Goal: Task Accomplishment & Management: Manage account settings

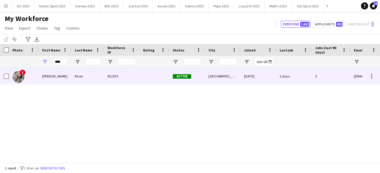
type input "****"
click at [17, 74] on img at bounding box center [18, 77] width 12 height 12
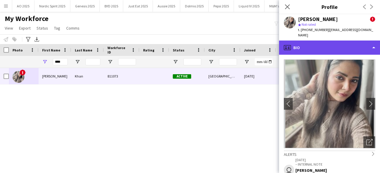
click at [334, 45] on div "profile Bio" at bounding box center [329, 48] width 101 height 14
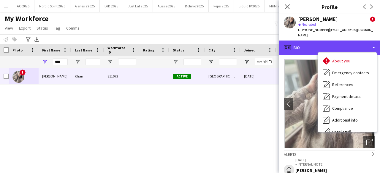
scroll to position [79, 0]
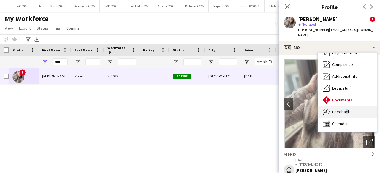
click at [344, 109] on span "Feedback" at bounding box center [341, 111] width 18 height 5
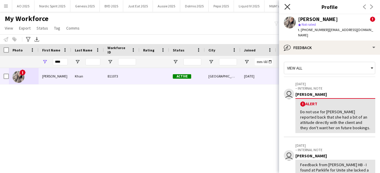
click at [286, 9] on icon "Close pop-in" at bounding box center [287, 7] width 6 height 6
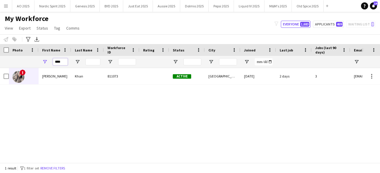
click at [65, 62] on input "****" at bounding box center [60, 61] width 15 height 7
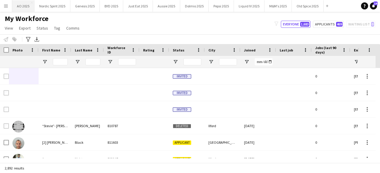
click at [14, 5] on button "AO 2025 Close" at bounding box center [23, 6] width 22 height 12
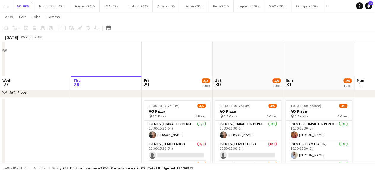
scroll to position [148, 0]
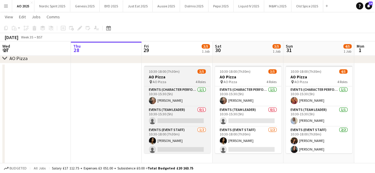
click at [191, 77] on h3 "AO Pizza" at bounding box center [177, 76] width 66 height 5
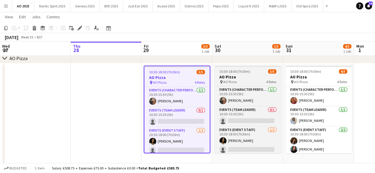
click at [253, 70] on div "10:30-18:00 (7h30m) 3/5" at bounding box center [248, 71] width 66 height 4
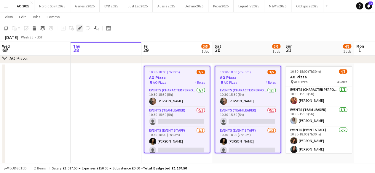
click at [80, 26] on icon "Edit" at bounding box center [79, 28] width 5 height 5
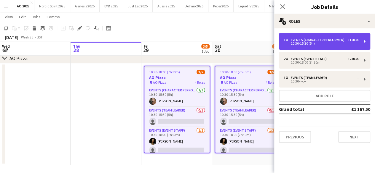
click at [317, 42] on div "10:30-15:30 (5h)" at bounding box center [322, 43] width 76 height 3
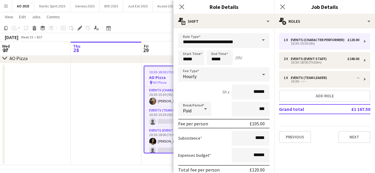
click at [322, 155] on mat-expansion-panel "pencil3 General details 1 x Events (Character Performer) £120.00 10:30-15:30 (5…" at bounding box center [324, 100] width 101 height 145
click at [126, 113] on app-date-cell at bounding box center [106, 114] width 71 height 102
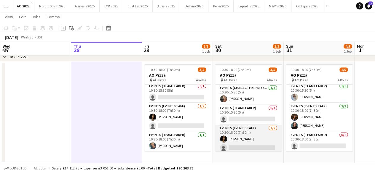
scroll to position [22, 0]
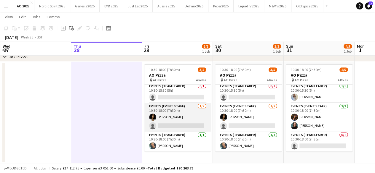
click at [168, 125] on app-card-role "Events (Event Staff) [DATE] 10:30-18:00 (7h30m) [PERSON_NAME] single-neutral-ac…" at bounding box center [177, 117] width 66 height 29
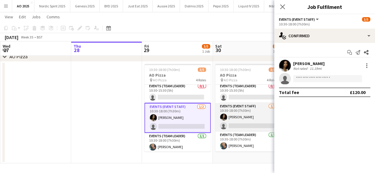
click at [230, 125] on app-card-role "Events (Event Staff) [DATE] 10:30-18:00 (7h30m) [PERSON_NAME] single-neutral-ac…" at bounding box center [248, 117] width 66 height 29
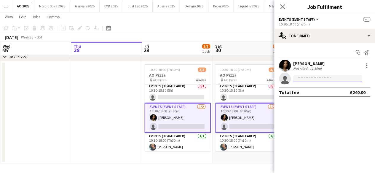
click at [304, 79] on input at bounding box center [327, 78] width 69 height 7
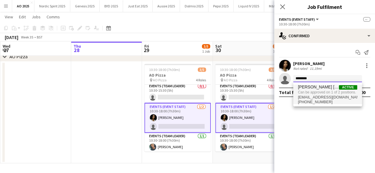
type input "********"
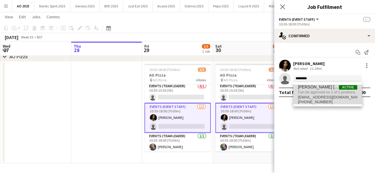
click at [321, 96] on span "[EMAIL_ADDRESS][DOMAIN_NAME]" at bounding box center [327, 97] width 59 height 5
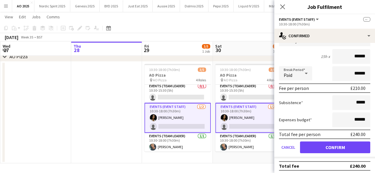
scroll to position [63, 0]
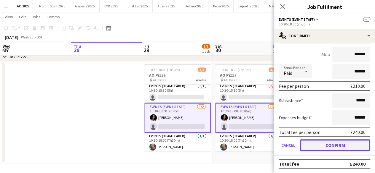
click at [343, 145] on button "Confirm" at bounding box center [335, 146] width 70 height 12
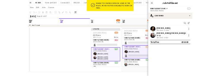
scroll to position [0, 0]
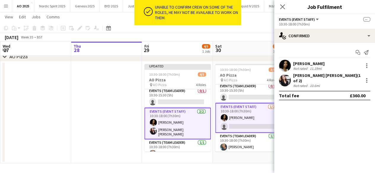
click at [241, 157] on app-date-cell "10:30-18:00 (7h30m) 3/5 AO Pizza pin AO Pizza 4 Roles Events (Character Perform…" at bounding box center [248, 113] width 71 height 102
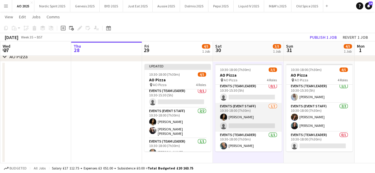
click at [232, 124] on app-card-role "Events (Event Staff) [DATE] 10:30-18:00 (7h30m) [PERSON_NAME] single-neutral-ac…" at bounding box center [248, 117] width 66 height 29
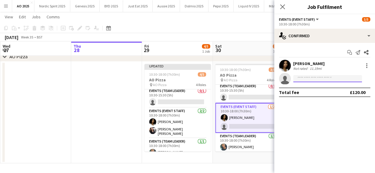
click at [301, 81] on input at bounding box center [327, 78] width 69 height 7
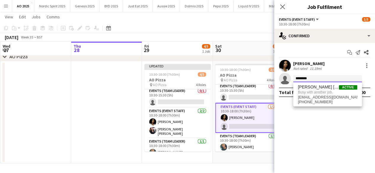
type input "********"
click at [90, 93] on app-date-cell at bounding box center [106, 113] width 71 height 102
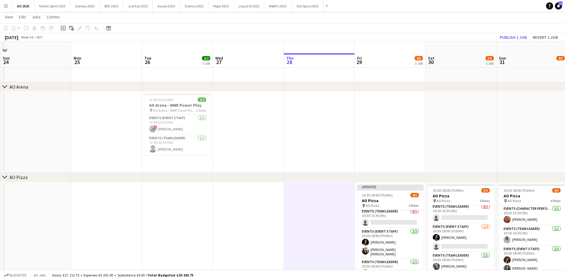
scroll to position [14, 0]
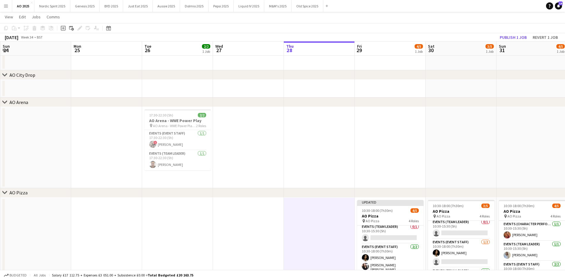
click at [8, 5] on app-icon "Menu" at bounding box center [6, 6] width 5 height 5
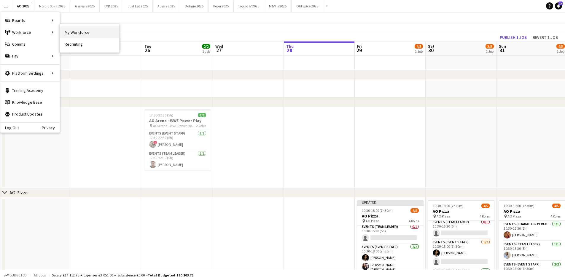
click at [80, 33] on link "My Workforce" at bounding box center [89, 32] width 59 height 12
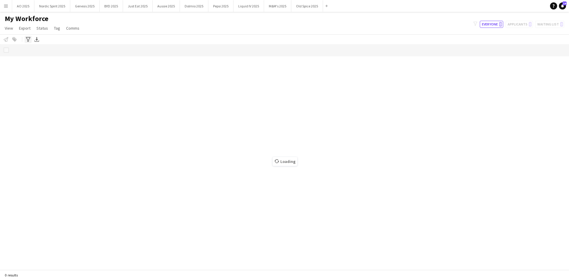
click at [31, 40] on div "Advanced filters" at bounding box center [28, 39] width 7 height 7
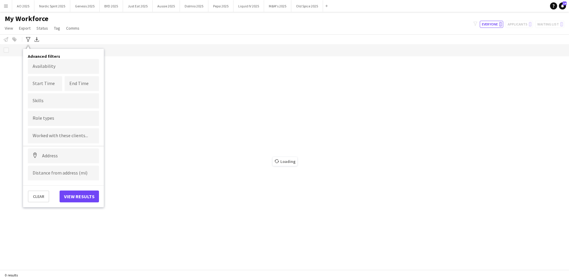
click at [60, 71] on body "Menu Boards Boards Boards All jobs Status Workforce Workforce My Workforce Recr…" at bounding box center [284, 140] width 569 height 280
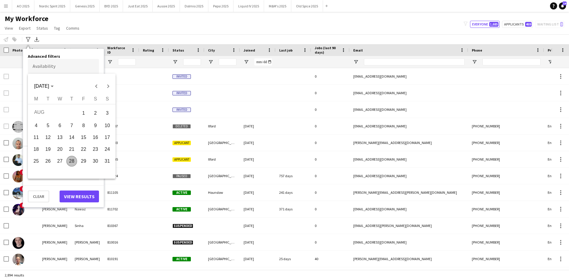
click at [87, 162] on span "29" at bounding box center [83, 161] width 11 height 11
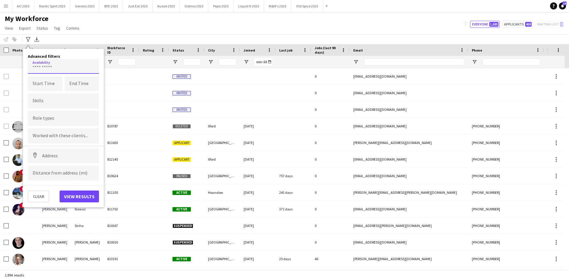
type input "**********"
click at [60, 155] on input at bounding box center [63, 156] width 71 height 15
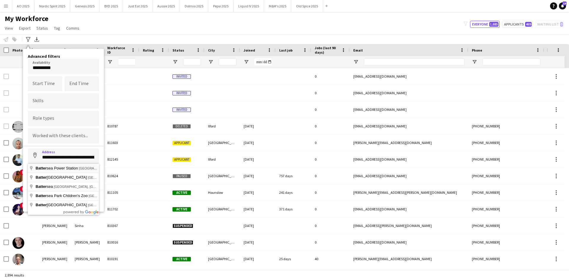
type input "**********"
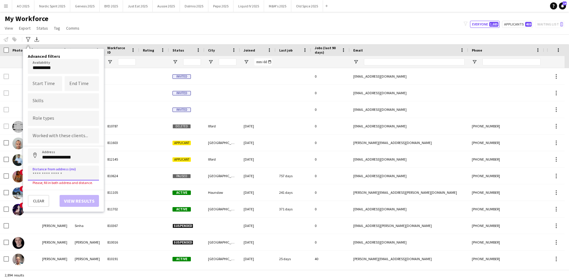
click at [74, 172] on input at bounding box center [63, 173] width 71 height 15
type input "*****"
click at [71, 173] on button "View results" at bounding box center [79, 197] width 39 height 12
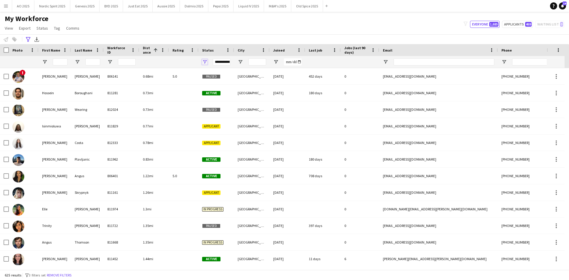
click at [206, 63] on span "Open Filter Menu" at bounding box center [204, 61] width 5 height 5
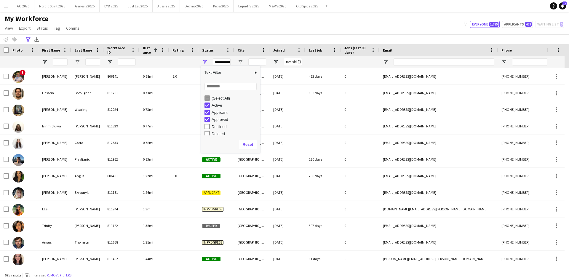
click at [206, 97] on div "(Select All)" at bounding box center [233, 98] width 56 height 7
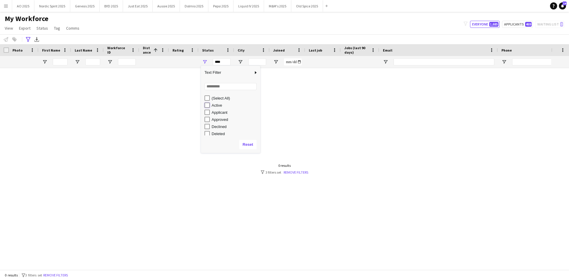
type input "**********"
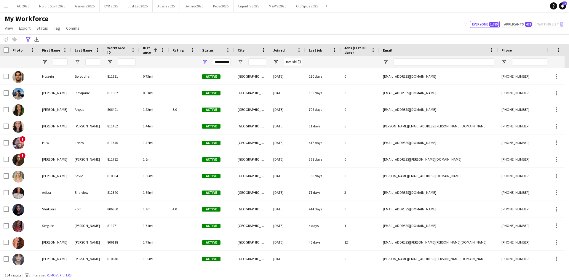
click at [206, 20] on div "My Workforce View Views Default view Compliance Log New view Update view Delete…" at bounding box center [284, 24] width 569 height 20
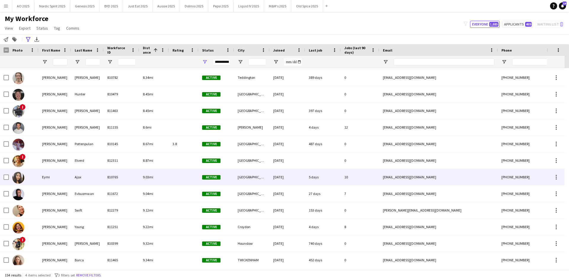
click at [18, 173] on img at bounding box center [18, 178] width 12 height 12
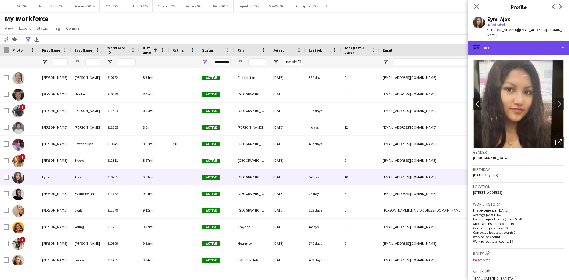
click at [379, 46] on div "profile Bio" at bounding box center [519, 48] width 101 height 14
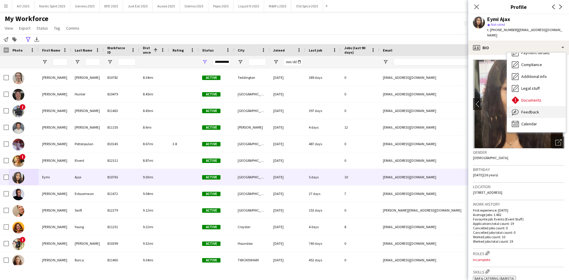
click at [379, 106] on div "Feedback Feedback" at bounding box center [536, 112] width 59 height 12
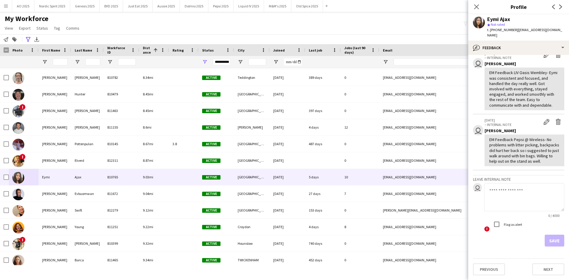
click at [379, 173] on textarea at bounding box center [525, 197] width 80 height 28
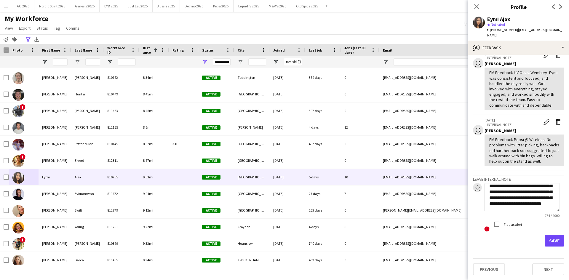
click at [379, 173] on textarea "**********" at bounding box center [523, 197] width 76 height 28
type textarea "**********"
click at [379, 173] on button "Save" at bounding box center [555, 241] width 20 height 12
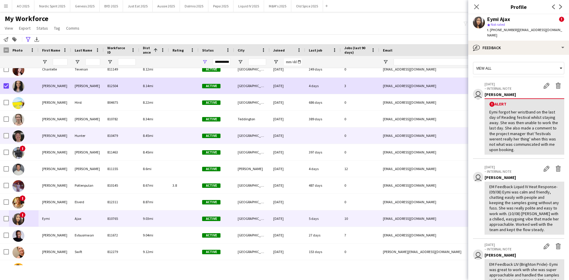
scroll to position [1305, 0]
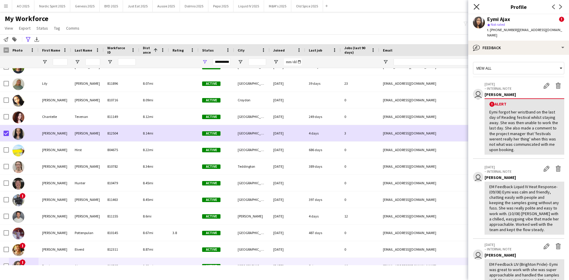
click at [379, 7] on icon "Close pop-in" at bounding box center [477, 7] width 6 height 6
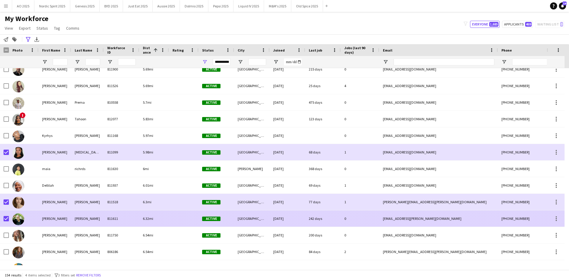
scroll to position [751, 0]
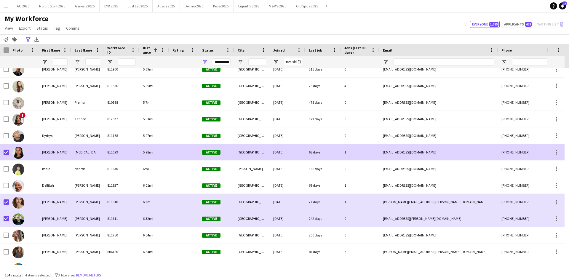
click at [17, 150] on img at bounding box center [18, 153] width 12 height 12
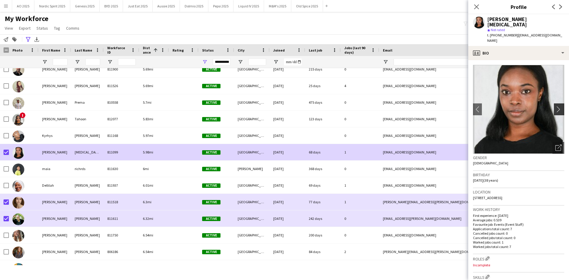
click at [379, 106] on app-icon "chevron-right" at bounding box center [560, 109] width 9 height 6
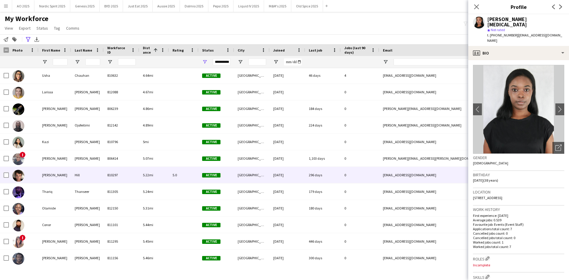
scroll to position [461, 0]
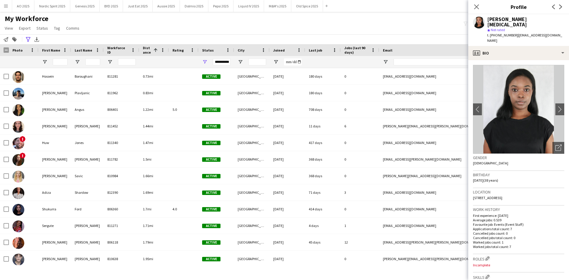
click at [116, 31] on div "My Workforce View Views Default view Compliance Log New view Update view Delete…" at bounding box center [284, 24] width 569 height 20
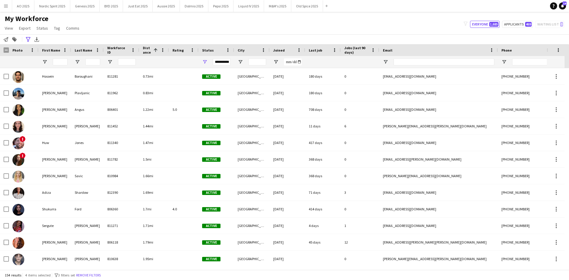
drag, startPoint x: 5, startPoint y: 19, endPoint x: 49, endPoint y: 16, distance: 43.7
click at [49, 16] on h1 "My Workforce" at bounding box center [42, 18] width 85 height 9
click at [51, 17] on h1 "My Workforce" at bounding box center [42, 18] width 85 height 9
drag, startPoint x: 6, startPoint y: 19, endPoint x: 56, endPoint y: 22, distance: 50.8
click at [56, 22] on h1 "My Workforce" at bounding box center [42, 18] width 85 height 9
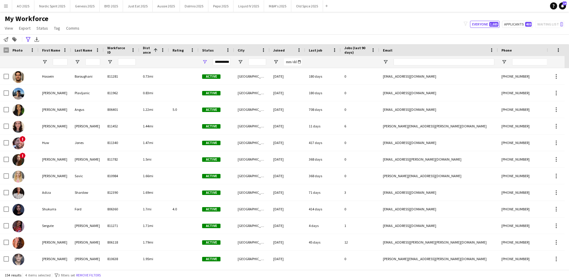
click at [56, 22] on h1 "My Workforce" at bounding box center [42, 18] width 85 height 9
drag, startPoint x: 48, startPoint y: 20, endPoint x: 7, endPoint y: 20, distance: 40.9
click at [7, 20] on h1 "My Workforce" at bounding box center [42, 18] width 85 height 9
click at [6, 20] on span "My Workforce" at bounding box center [27, 18] width 44 height 9
drag, startPoint x: 5, startPoint y: 19, endPoint x: 54, endPoint y: 22, distance: 49.0
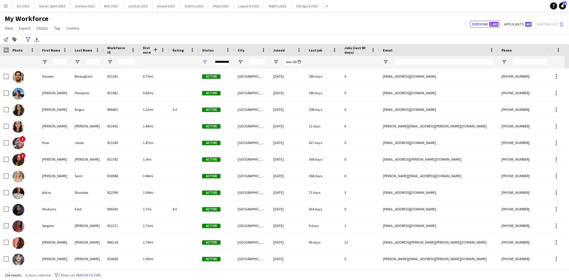
click at [54, 22] on h1 "My Workforce" at bounding box center [42, 18] width 85 height 9
click at [46, 17] on span "My Workforce" at bounding box center [27, 18] width 44 height 9
drag, startPoint x: 48, startPoint y: 17, endPoint x: 30, endPoint y: 18, distance: 17.5
click at [34, 18] on h1 "My Workforce" at bounding box center [42, 18] width 85 height 9
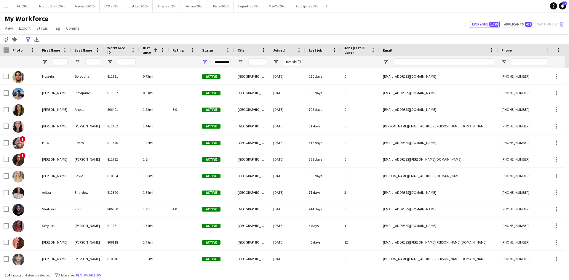
drag, startPoint x: 30, startPoint y: 18, endPoint x: 7, endPoint y: 17, distance: 23.8
click at [7, 17] on span "My Workforce" at bounding box center [27, 18] width 44 height 9
drag, startPoint x: 5, startPoint y: 18, endPoint x: 38, endPoint y: 21, distance: 32.8
click at [38, 21] on span "My Workforce" at bounding box center [27, 18] width 44 height 9
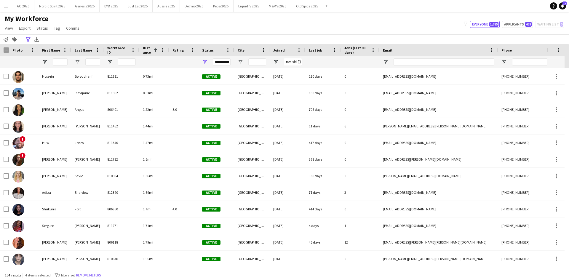
drag, startPoint x: 48, startPoint y: 21, endPoint x: 43, endPoint y: 18, distance: 5.7
click at [52, 21] on h1 "My Workforce" at bounding box center [42, 18] width 85 height 9
click at [43, 18] on span "My Workforce" at bounding box center [27, 18] width 44 height 9
drag, startPoint x: 47, startPoint y: 18, endPoint x: 5, endPoint y: 19, distance: 42.1
click at [5, 19] on span "My Workforce" at bounding box center [27, 18] width 44 height 9
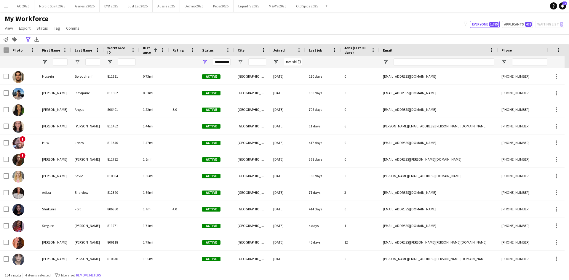
click at [5, 19] on span "My Workforce" at bounding box center [27, 18] width 44 height 9
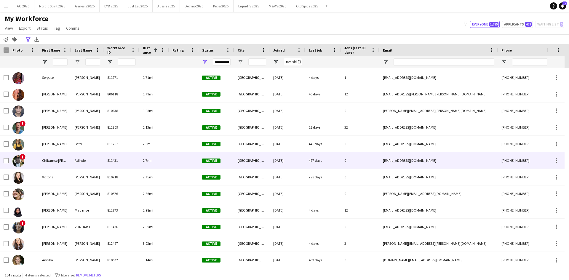
scroll to position [128, 0]
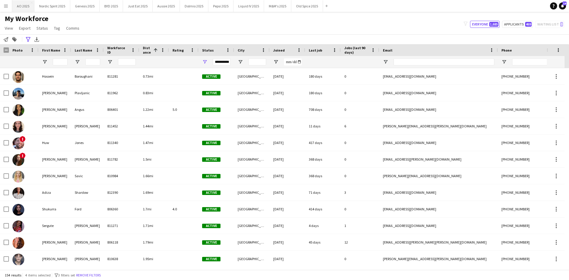
click at [26, 7] on button "AO 2025 Close" at bounding box center [23, 6] width 22 height 12
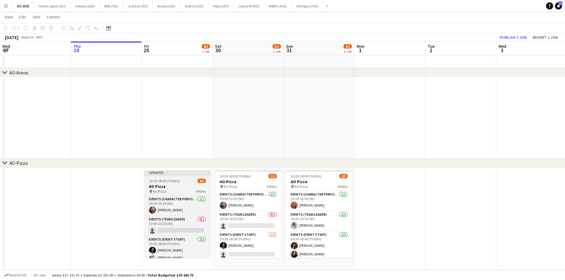
click at [190, 173] on app-job-card "Updated 10:30-18:00 (7h30m) 4/5 AO Pizza pin AO Pizza 4 Roles Events (Character…" at bounding box center [177, 215] width 66 height 88
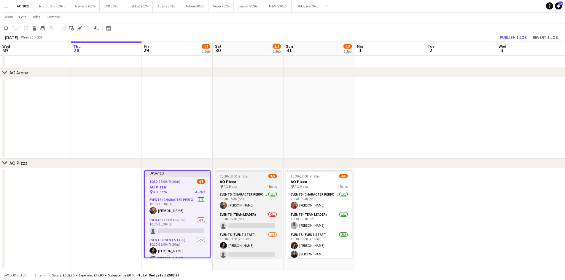
click at [240, 173] on span "10:30-18:00 (7h30m)" at bounding box center [235, 176] width 31 height 4
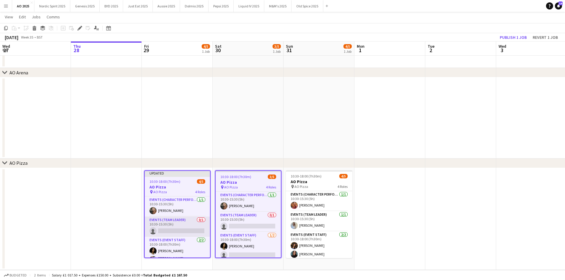
click at [179, 173] on app-card-role "Events (Team Leader) 0/1 10:30-15:30 (5h) single-neutral-actions" at bounding box center [177, 227] width 65 height 20
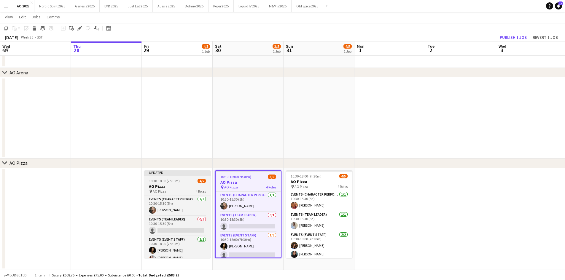
click at [184, 173] on h3 "AO Pizza" at bounding box center [177, 186] width 66 height 5
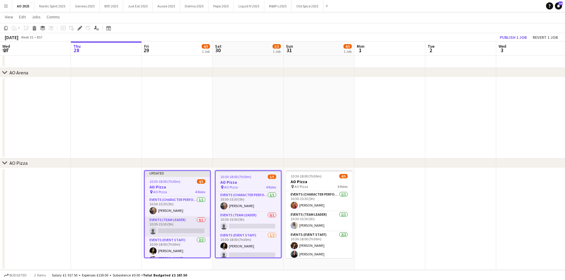
click at [177, 173] on app-card-role "Events (Team Leader) 0/1 10:30-15:30 (5h) single-neutral-actions" at bounding box center [177, 227] width 65 height 20
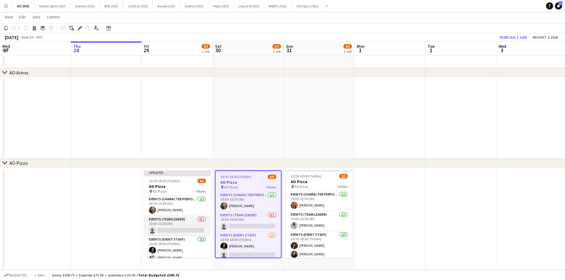
click at [177, 173] on app-card-role "Events (Team Leader) 0/1 10:30-15:30 (5h) single-neutral-actions" at bounding box center [177, 226] width 66 height 20
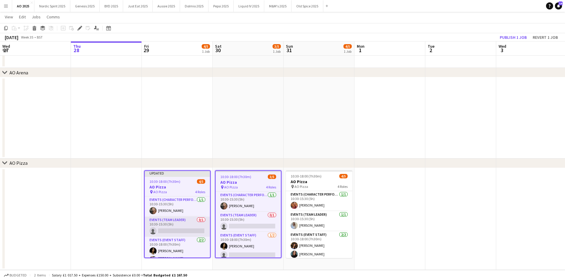
click at [177, 173] on app-card-role "Events (Team Leader) 0/1 10:30-15:30 (5h) single-neutral-actions" at bounding box center [177, 227] width 65 height 20
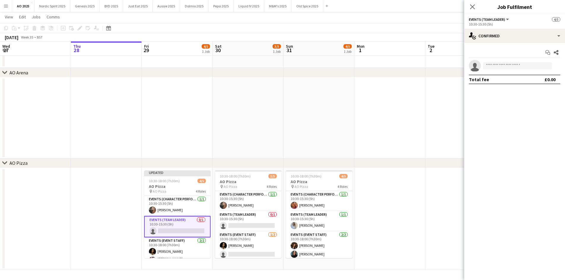
click at [379, 70] on app-invite-slot "single-neutral-actions" at bounding box center [514, 66] width 101 height 12
click at [379, 67] on input at bounding box center [517, 65] width 69 height 7
type input "*****"
click at [379, 78] on span "[EMAIL_ADDRESS][DOMAIN_NAME]" at bounding box center [517, 79] width 59 height 5
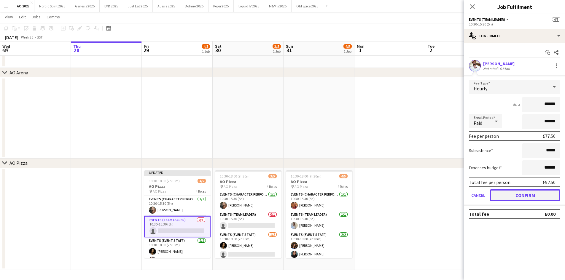
click at [379, 173] on button "Confirm" at bounding box center [525, 195] width 70 height 12
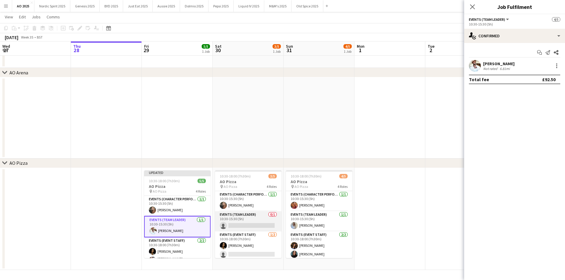
click at [256, 173] on app-card-role "Events (Team Leader) 0/1 10:30-15:30 (5h) single-neutral-actions" at bounding box center [248, 221] width 66 height 20
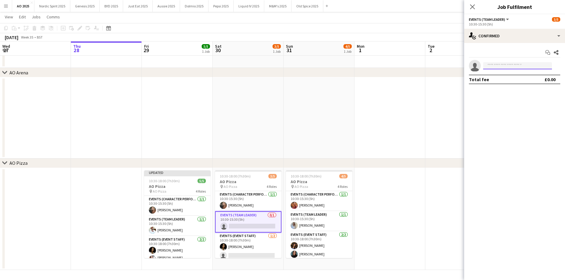
click at [379, 65] on input at bounding box center [517, 65] width 69 height 7
type input "********"
click at [379, 87] on div "[PERSON_NAME] Active [EMAIL_ADDRESS][DOMAIN_NAME] [PHONE_NUMBER]" at bounding box center [517, 78] width 69 height 19
click at [379, 80] on span "[EMAIL_ADDRESS][DOMAIN_NAME]" at bounding box center [517, 79] width 59 height 5
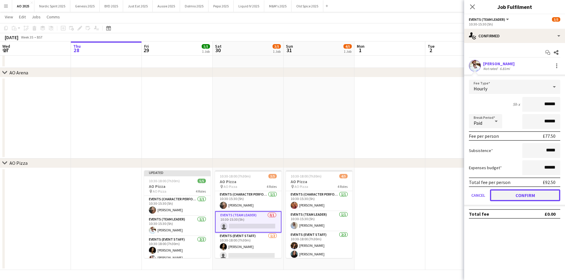
click at [379, 173] on button "Confirm" at bounding box center [525, 195] width 70 height 12
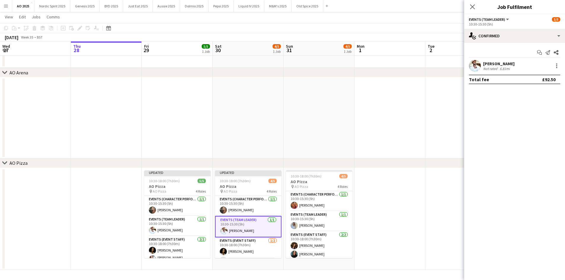
click at [379, 92] on app-date-cell at bounding box center [460, 117] width 71 height 81
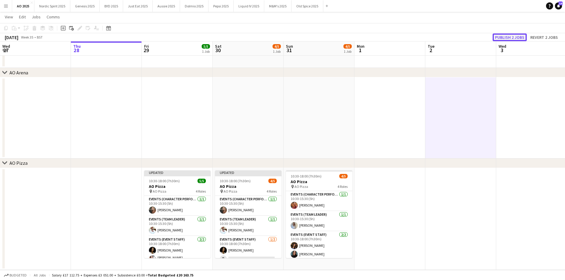
click at [379, 40] on button "Publish 2 jobs" at bounding box center [510, 38] width 34 height 8
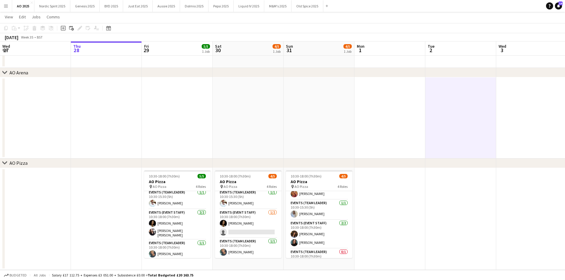
scroll to position [22, 0]
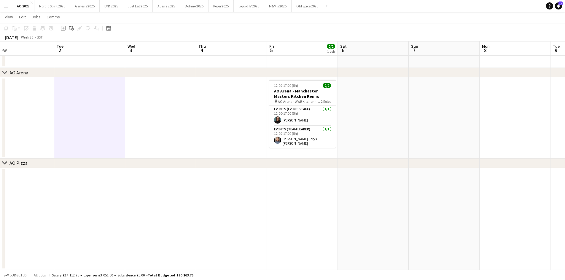
drag, startPoint x: 462, startPoint y: 99, endPoint x: 53, endPoint y: 55, distance: 411.0
click at [99, 124] on app-calendar-viewport "Fri 29 5/5 1 Job Sat 30 4/5 1 Job Sun 31 4/5 1 Job Mon 1 Tue 2 Wed 3 Thu 4 Fri …" at bounding box center [282, 125] width 565 height 291
click at [4, 7] on app-icon "Menu" at bounding box center [6, 6] width 5 height 5
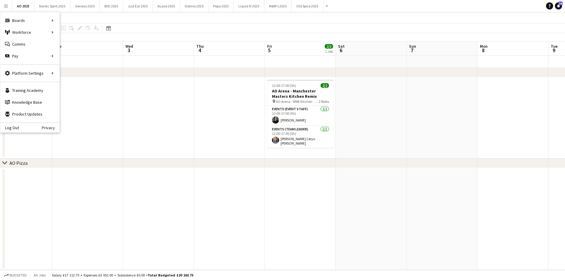
click at [222, 146] on app-date-cell at bounding box center [229, 117] width 71 height 81
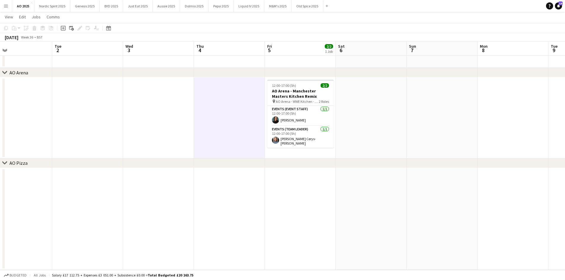
click at [349, 155] on app-date-cell at bounding box center [371, 117] width 71 height 81
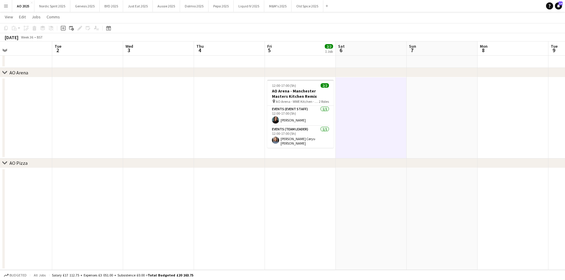
click at [4, 7] on app-icon "Menu" at bounding box center [6, 6] width 5 height 5
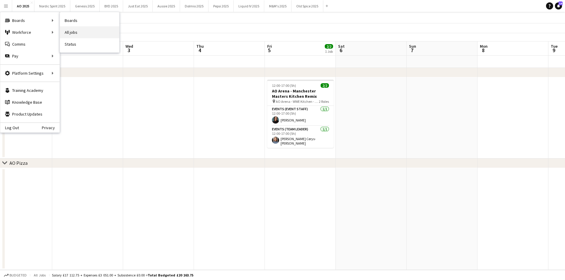
click at [71, 36] on link "All jobs" at bounding box center [89, 32] width 59 height 12
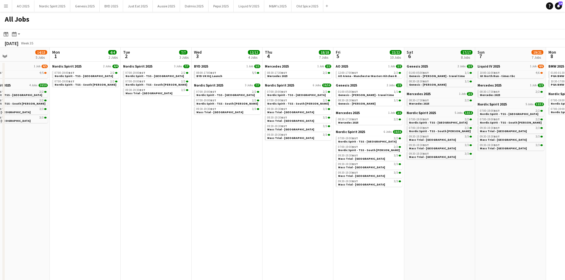
scroll to position [0, 167]
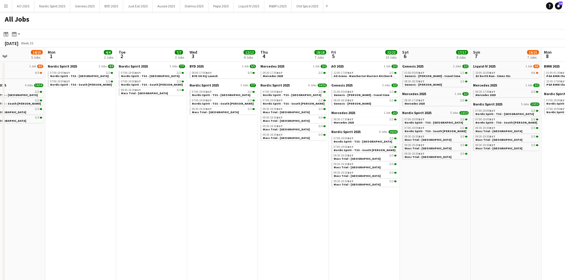
drag, startPoint x: 487, startPoint y: 132, endPoint x: 141, endPoint y: 149, distance: 346.5
click at [141, 149] on app-calendar-viewport "Fri 29 18/18 6 Jobs Sat 30 14/15 5 Jobs Sun 31 14/15 5 Jobs Mon 1 4/4 2 Jobs Tu…" at bounding box center [282, 179] width 565 height 264
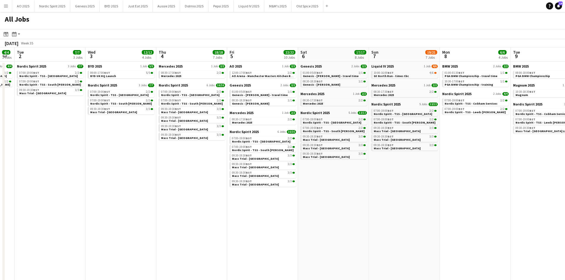
scroll to position [0, 225]
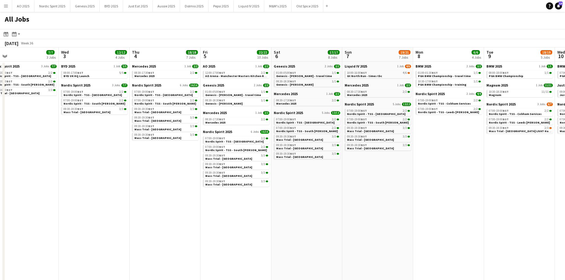
drag, startPoint x: 443, startPoint y: 198, endPoint x: 314, endPoint y: 207, distance: 128.7
click at [314, 173] on app-calendar-viewport "Sat 30 14/15 5 Jobs Sun 31 14/15 5 Jobs Mon 1 4/4 2 Jobs Tue 2 7/7 3 Jobs Wed 3…" at bounding box center [282, 179] width 565 height 264
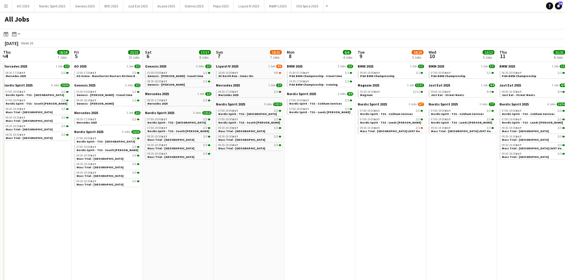
scroll to position [0, 216]
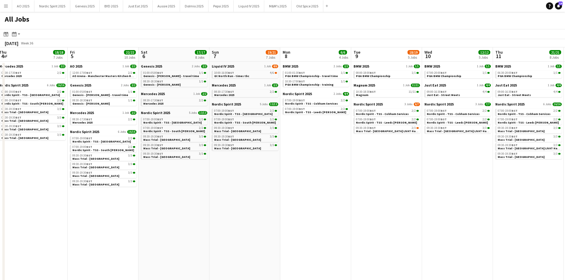
drag, startPoint x: 328, startPoint y: 199, endPoint x: 195, endPoint y: 198, distance: 132.9
click at [195, 173] on app-calendar-viewport "Mon 1 4/4 2 Jobs Tue 2 7/7 3 Jobs Wed 3 12/12 4 Jobs Thu 4 18/18 7 Jobs Fri 5 2…" at bounding box center [282, 179] width 565 height 264
click at [228, 77] on span "Gt North Run - times tbc" at bounding box center [231, 76] width 35 height 4
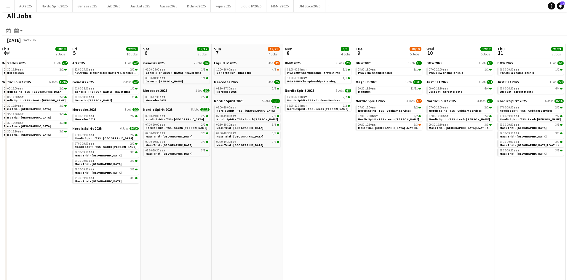
scroll to position [0, 0]
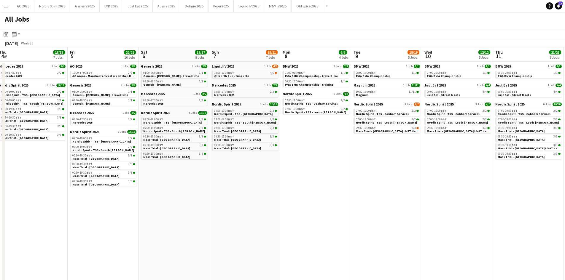
click at [7, 9] on button "Menu" at bounding box center [6, 6] width 12 height 12
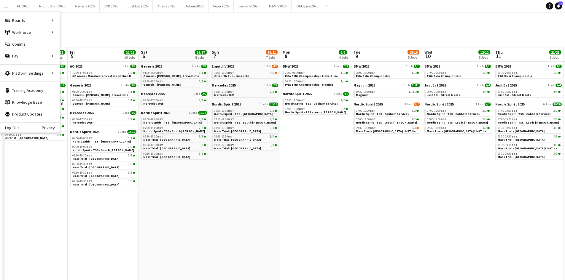
click at [182, 30] on app-toolbar "Date picker [DATE] [DATE] [DATE] M [DATE] T [DATE] W [DATE] T [DATE] F [DATE] S…" at bounding box center [282, 34] width 565 height 10
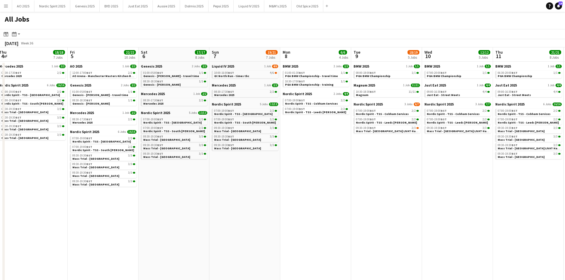
click at [8, 7] on button "Menu" at bounding box center [6, 6] width 12 height 12
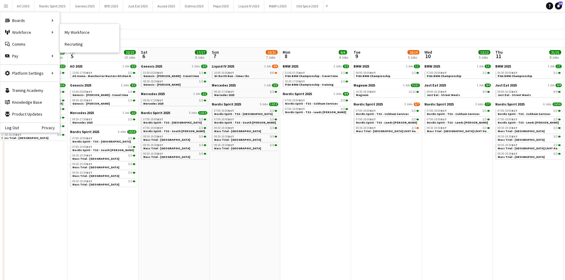
drag, startPoint x: 76, startPoint y: 34, endPoint x: 90, endPoint y: 74, distance: 42.0
click at [77, 34] on link "My Workforce" at bounding box center [89, 32] width 59 height 12
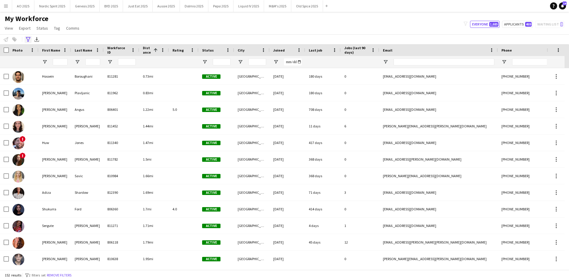
click at [28, 40] on icon at bounding box center [28, 39] width 4 height 5
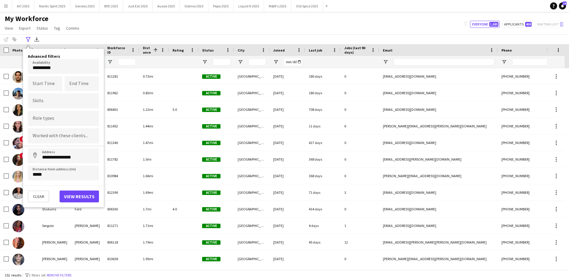
click at [60, 69] on body "Menu Boards Boards Boards All jobs Status Workforce Workforce My Workforce Recr…" at bounding box center [284, 140] width 569 height 280
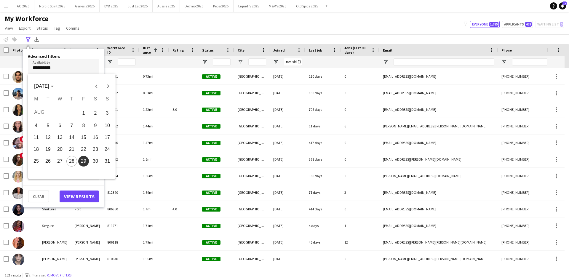
click at [107, 161] on span "31" at bounding box center [107, 161] width 11 height 11
type input "**********"
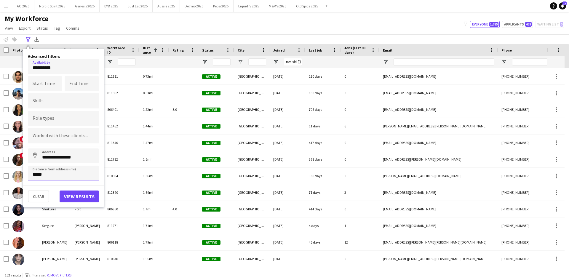
click at [60, 173] on input "*****" at bounding box center [63, 173] width 71 height 15
click at [64, 156] on input "**********" at bounding box center [63, 156] width 71 height 15
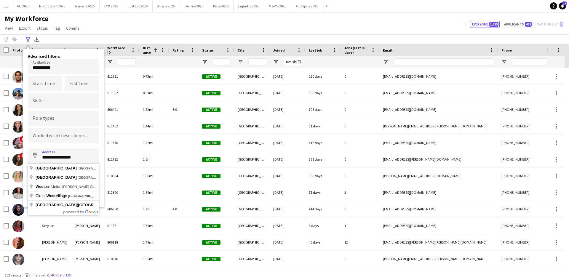
click at [64, 156] on input "**********" at bounding box center [63, 156] width 71 height 15
type input "**********"
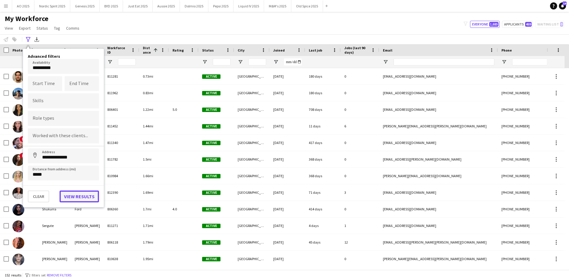
click at [70, 173] on button "View results" at bounding box center [79, 197] width 39 height 12
type input "**********"
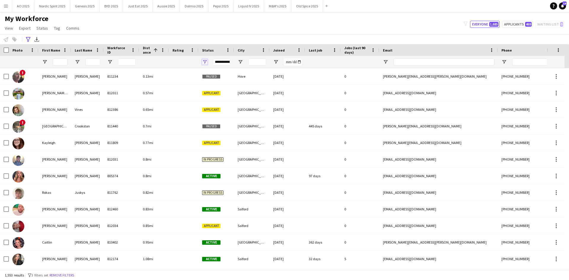
click at [203, 61] on span "Open Filter Menu" at bounding box center [204, 61] width 5 height 5
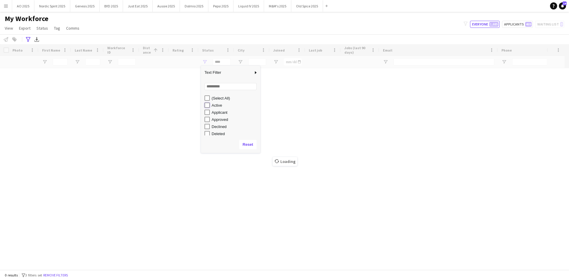
type input "**********"
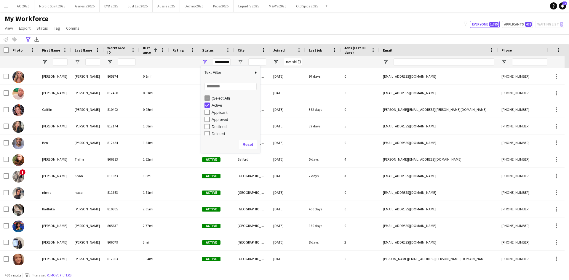
click at [115, 35] on div "**********" at bounding box center [284, 39] width 569 height 10
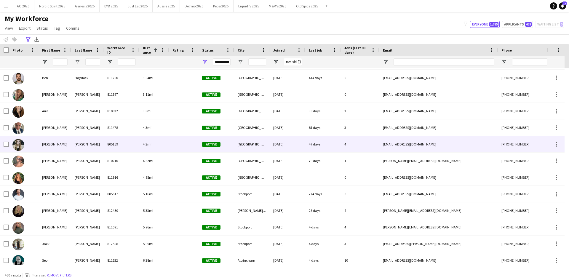
scroll to position [208, 0]
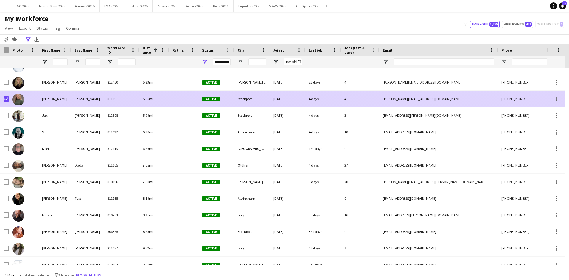
click at [17, 98] on img at bounding box center [18, 100] width 12 height 12
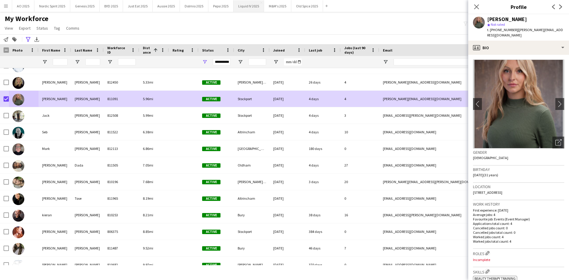
click at [249, 8] on button "Liquid IV 2025 Close" at bounding box center [249, 6] width 31 height 12
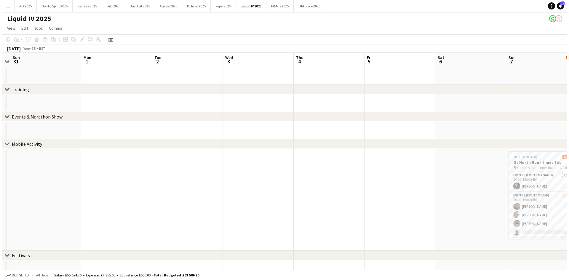
scroll to position [0, 209]
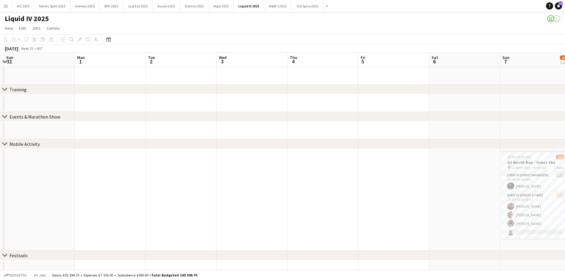
drag, startPoint x: 513, startPoint y: 136, endPoint x: 230, endPoint y: 149, distance: 283.2
click at [233, 155] on app-calendar-viewport "Thu 28 Fri 29 Sat 30 Sun 31 Mon 1 Tue 2 Wed 3 Thu 4 Fri 5 Sat 6 Sun 7 4/6 1 Job…" at bounding box center [282, 193] width 565 height 280
click at [24, 6] on button "AO 2025 Close" at bounding box center [23, 6] width 22 height 12
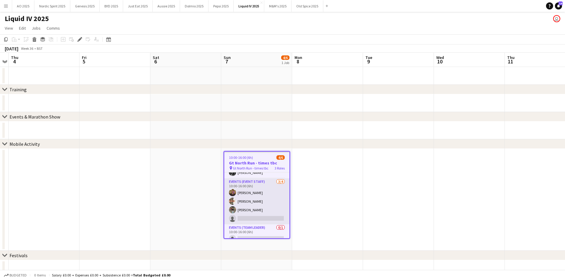
scroll to position [20, 0]
